Goal: Task Accomplishment & Management: Manage account settings

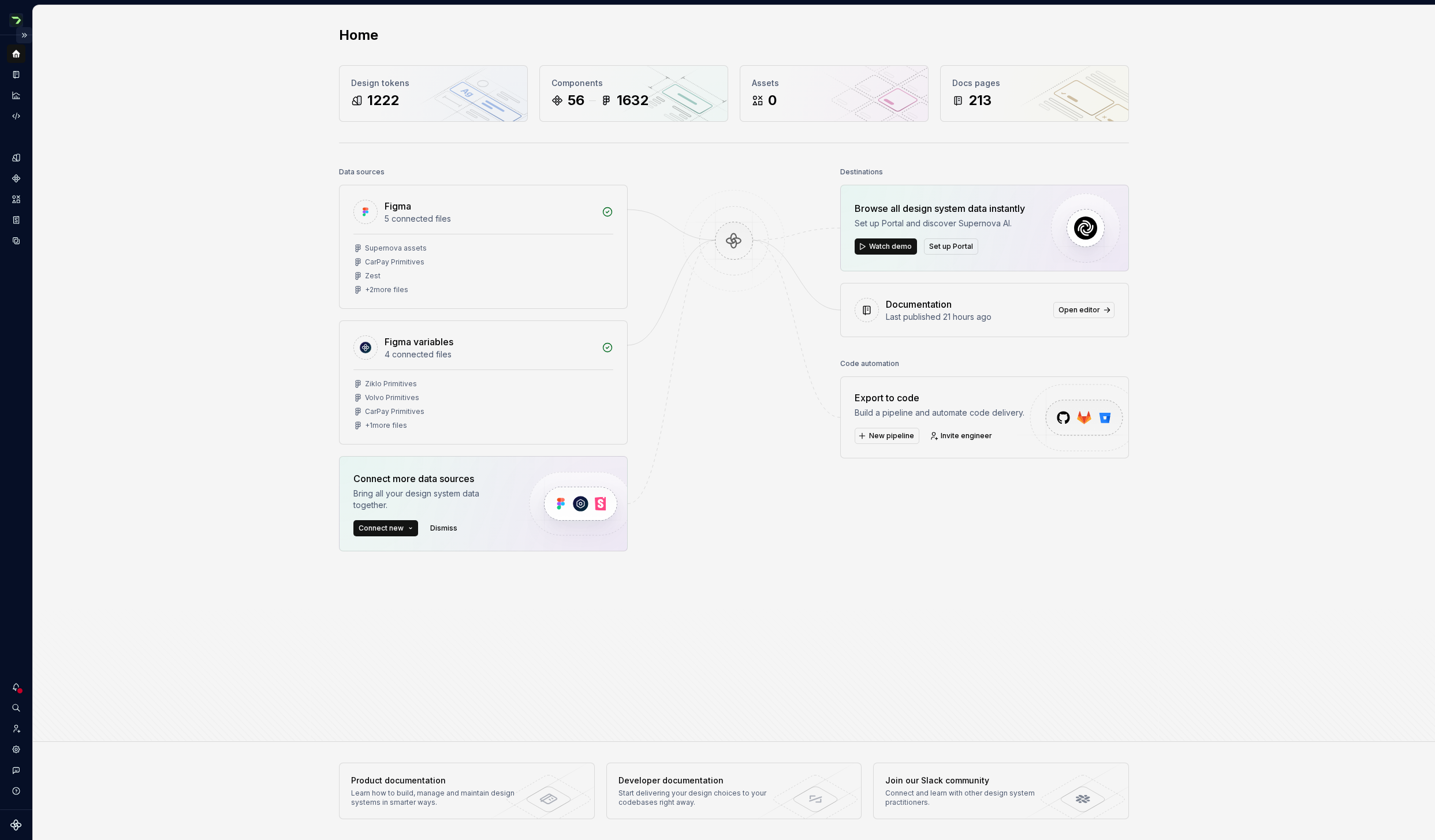
click at [25, 37] on button "Expand sidebar" at bounding box center [24, 35] width 16 height 16
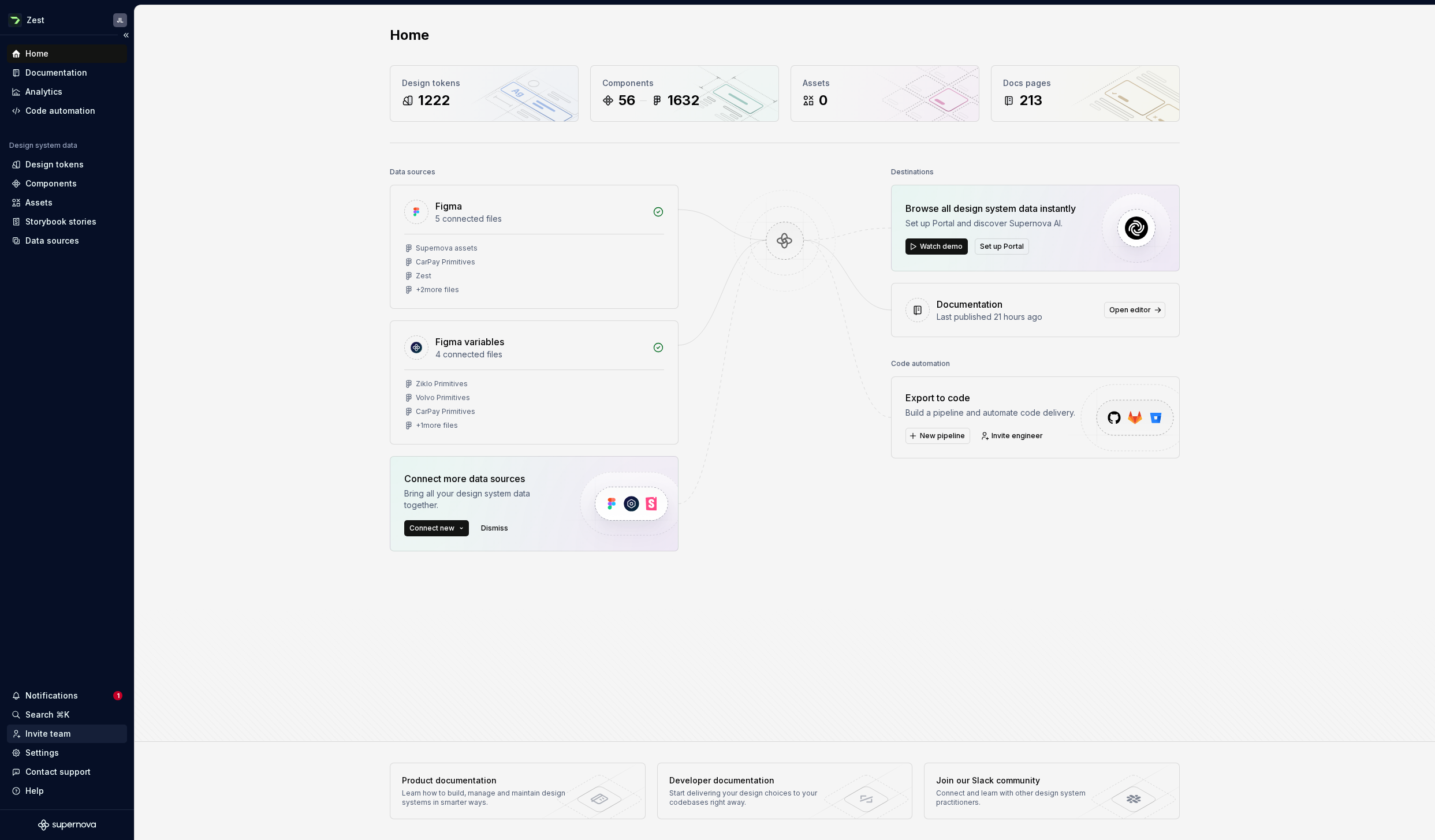
click at [59, 733] on div "Invite team" at bounding box center [48, 734] width 45 height 12
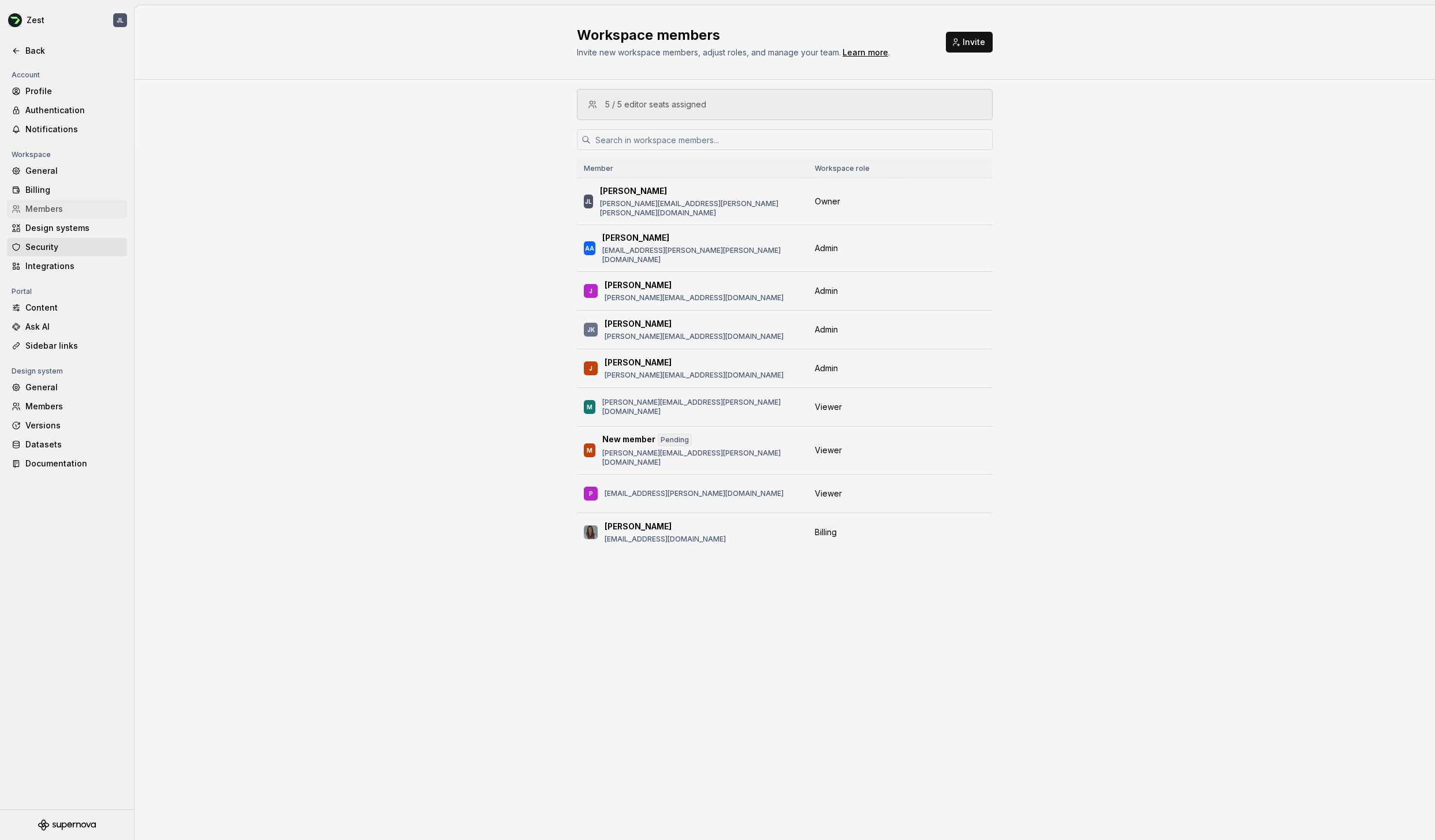
click at [39, 248] on div "Security" at bounding box center [74, 247] width 97 height 12
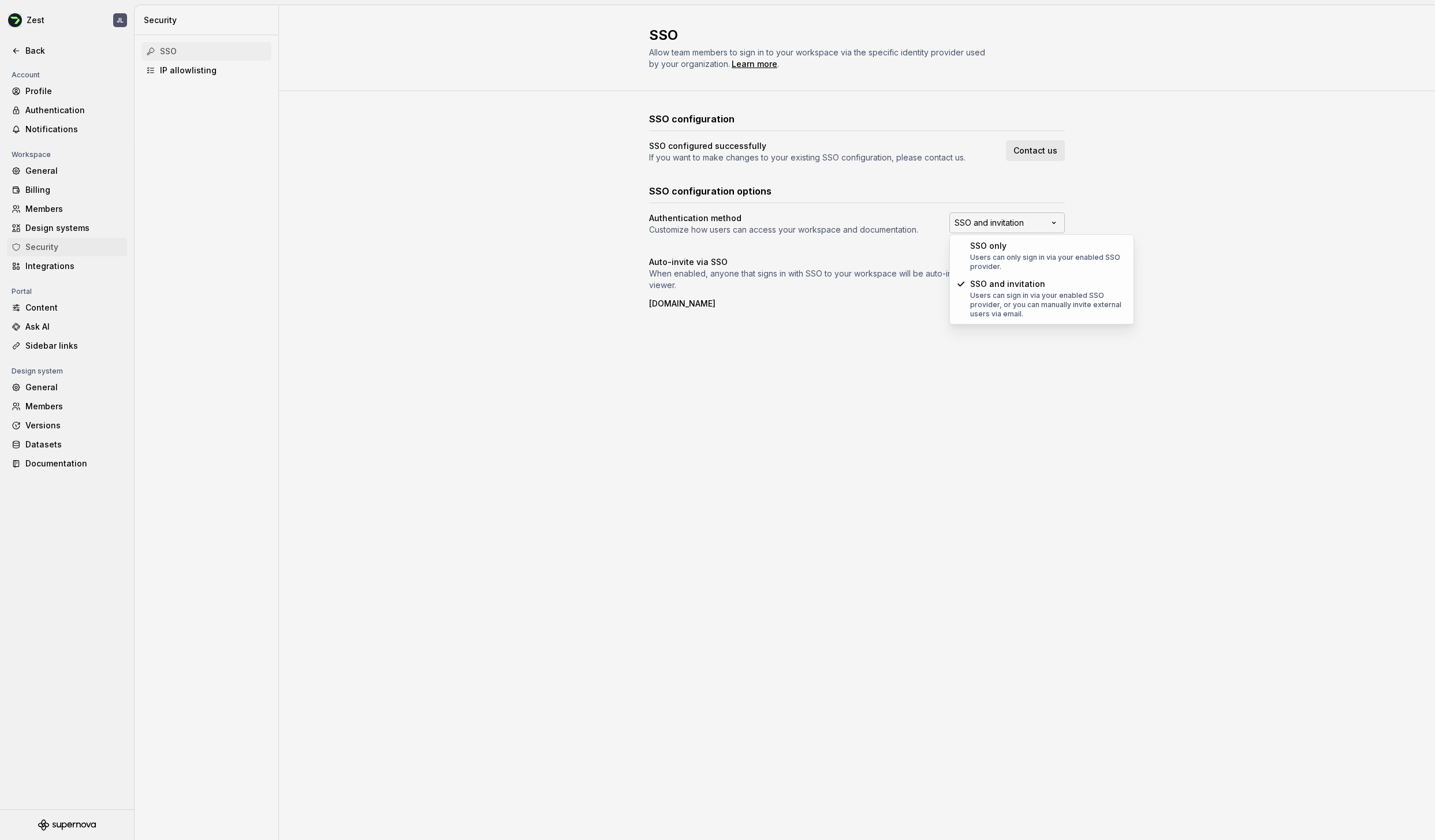
click at [1052, 225] on html "Zest JL Back Account Profile Authentication Notifications Workspace General Bil…" at bounding box center [718, 420] width 1435 height 840
click at [48, 402] on div "Members" at bounding box center [74, 406] width 97 height 12
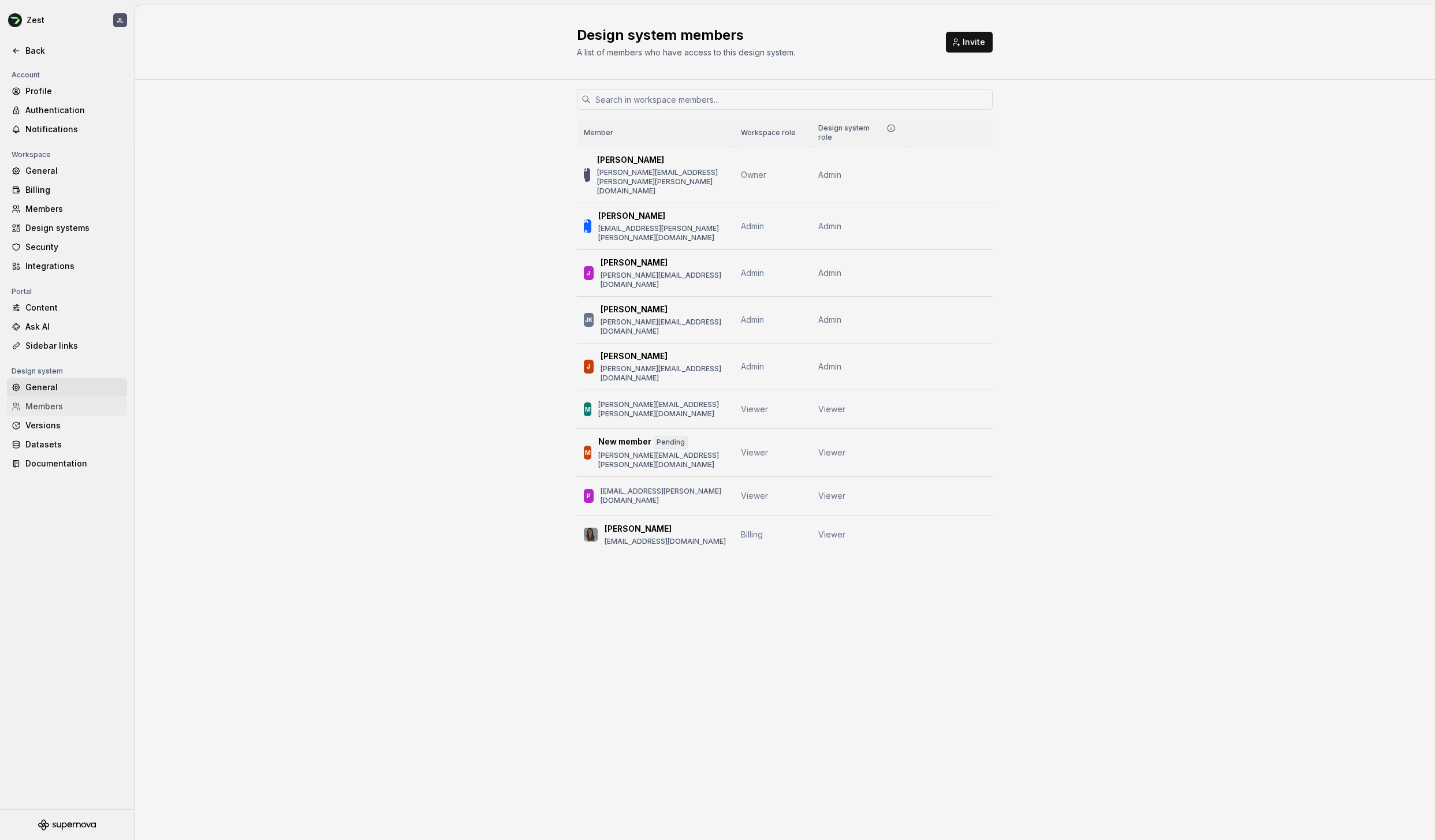
click at [34, 385] on div "General" at bounding box center [74, 388] width 97 height 12
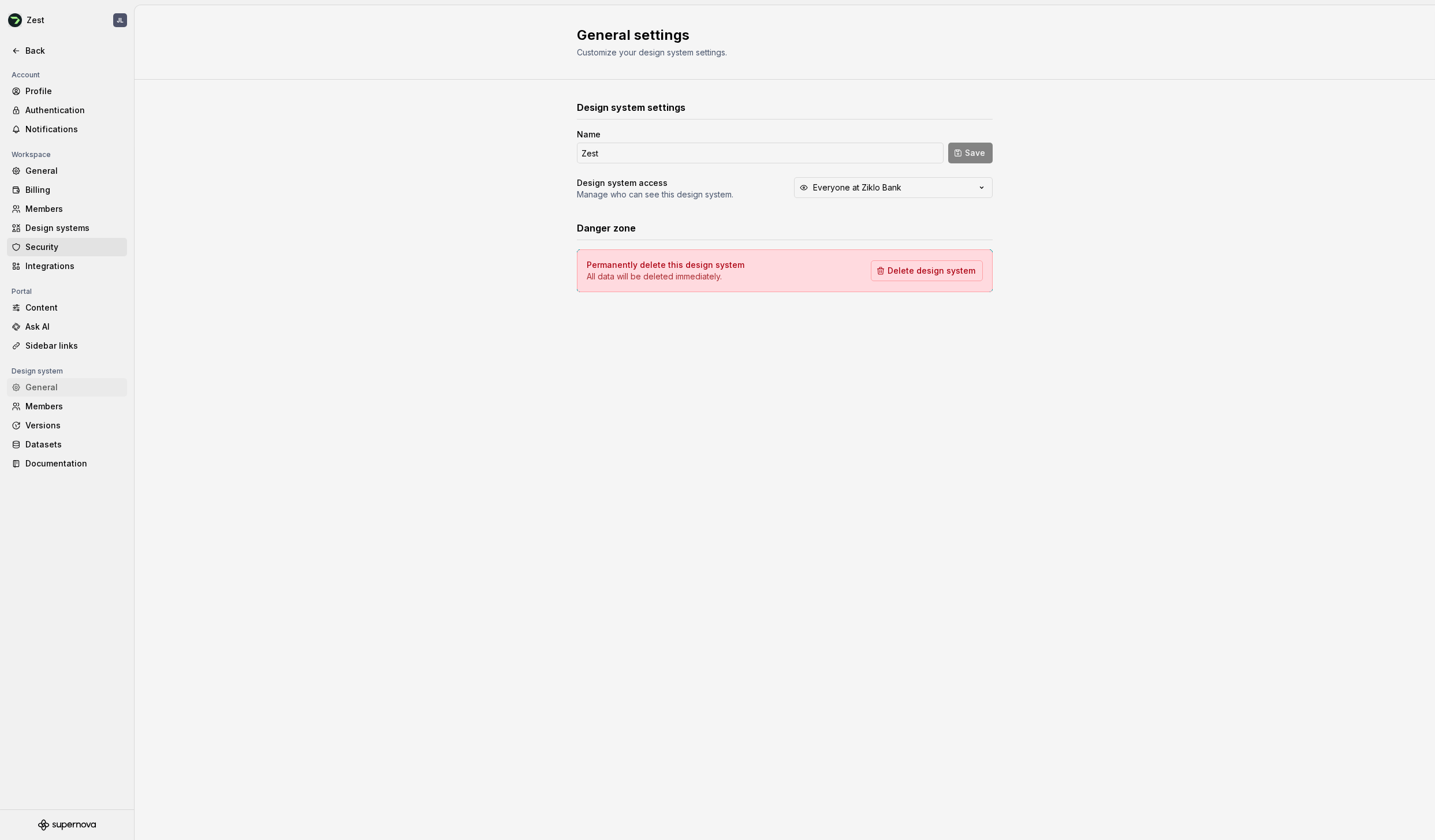
click at [55, 247] on div "Security" at bounding box center [74, 247] width 97 height 12
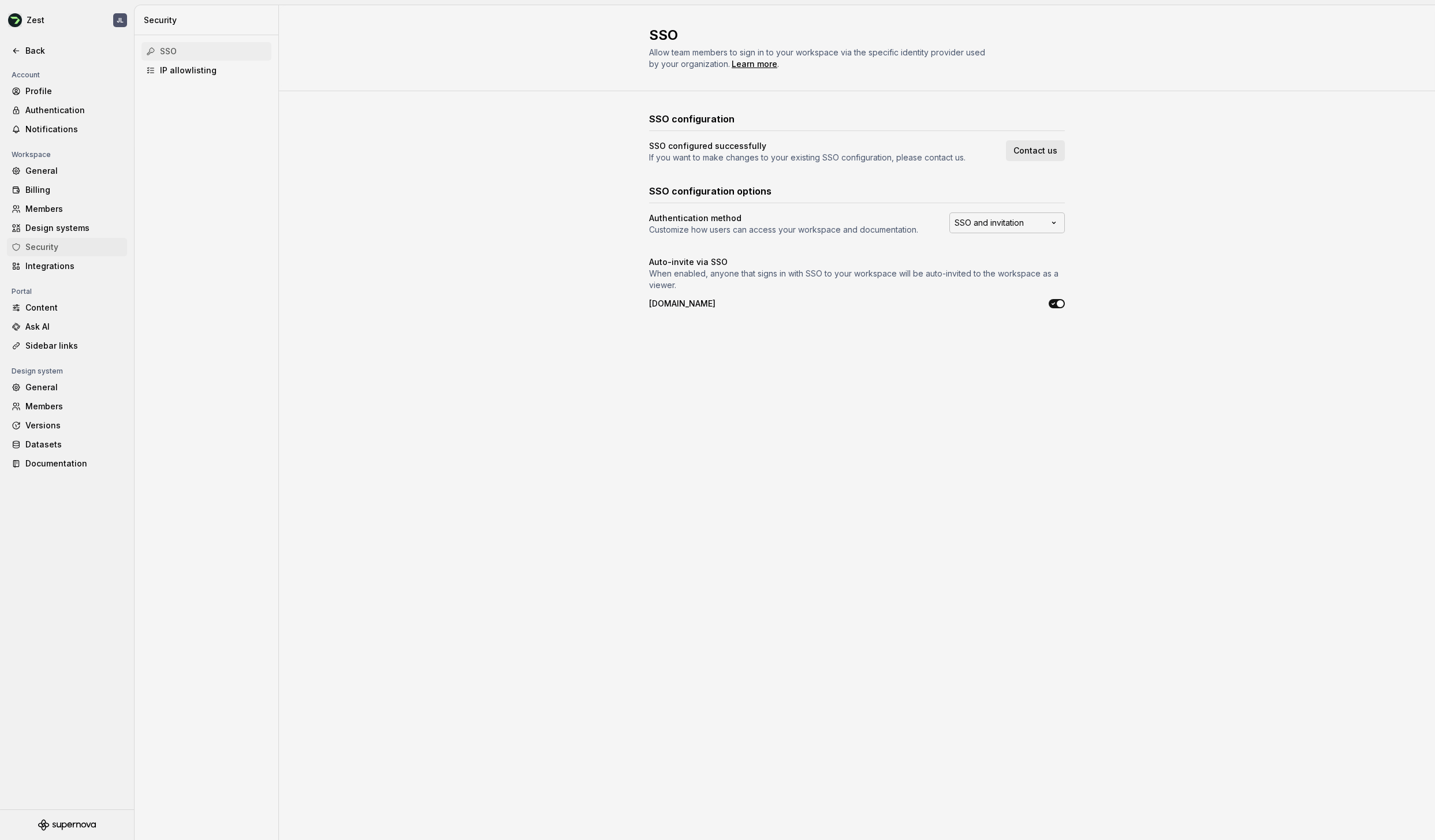
click at [1039, 223] on html "Zest JL Back Account Profile Authentication Notifications Workspace General Bil…" at bounding box center [718, 420] width 1435 height 840
click at [1150, 219] on html "Zest JL Back Account Profile Authentication Notifications Workspace General Bil…" at bounding box center [718, 420] width 1435 height 840
